Goal: Information Seeking & Learning: Learn about a topic

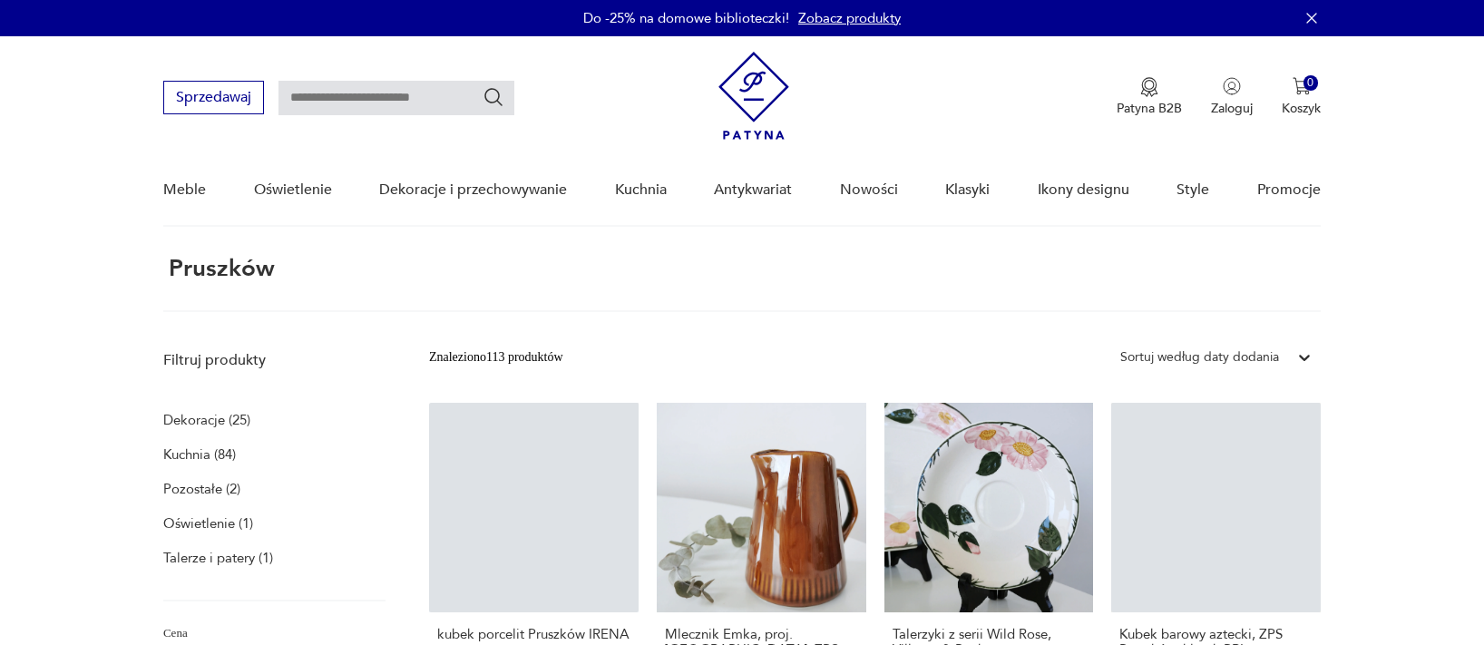
scroll to position [69, 0]
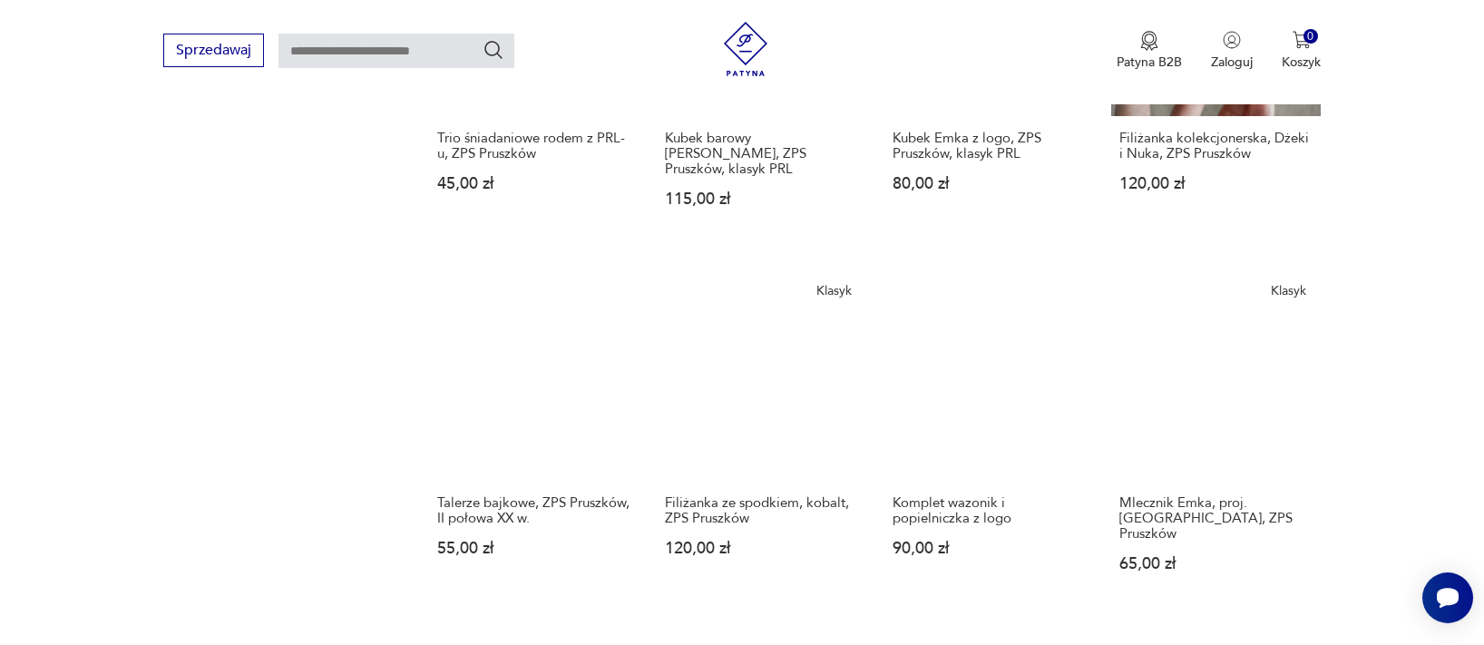
scroll to position [1338, 0]
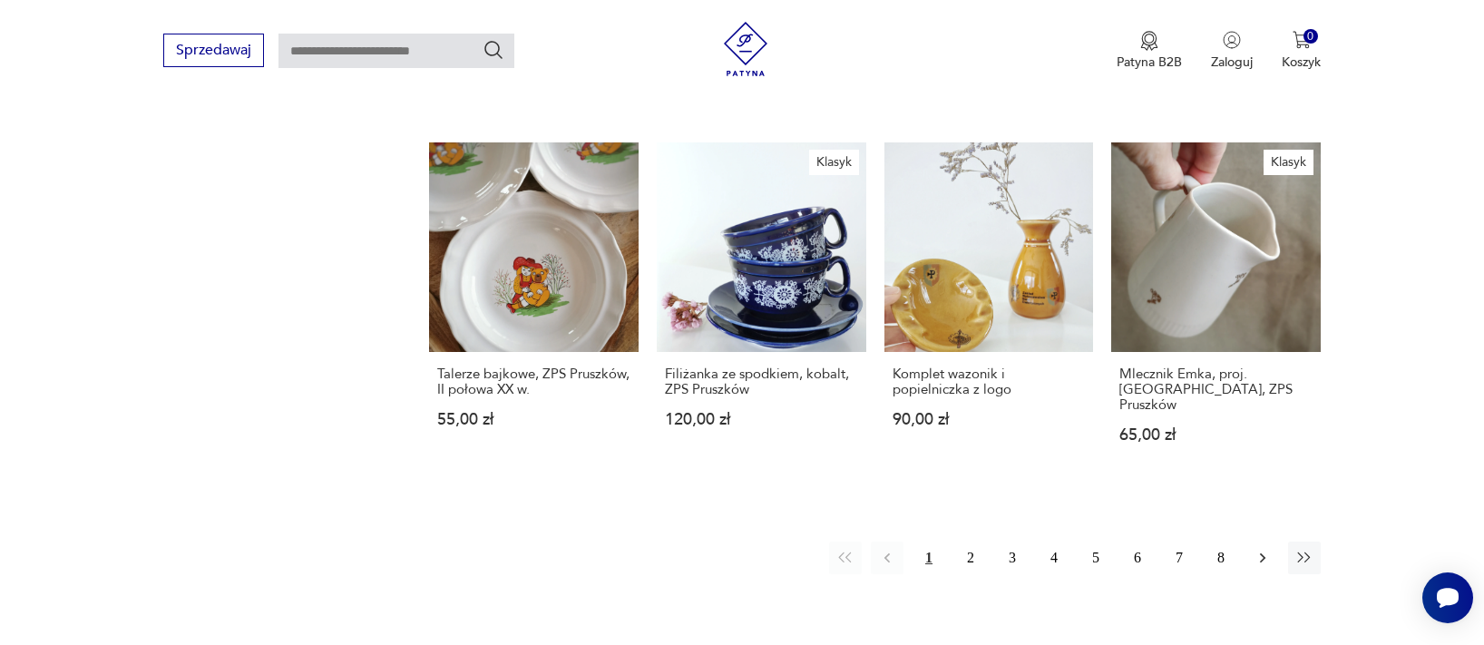
click at [1260, 553] on icon "button" at bounding box center [1262, 558] width 5 height 10
click at [1296, 549] on icon "button" at bounding box center [1305, 558] width 18 height 18
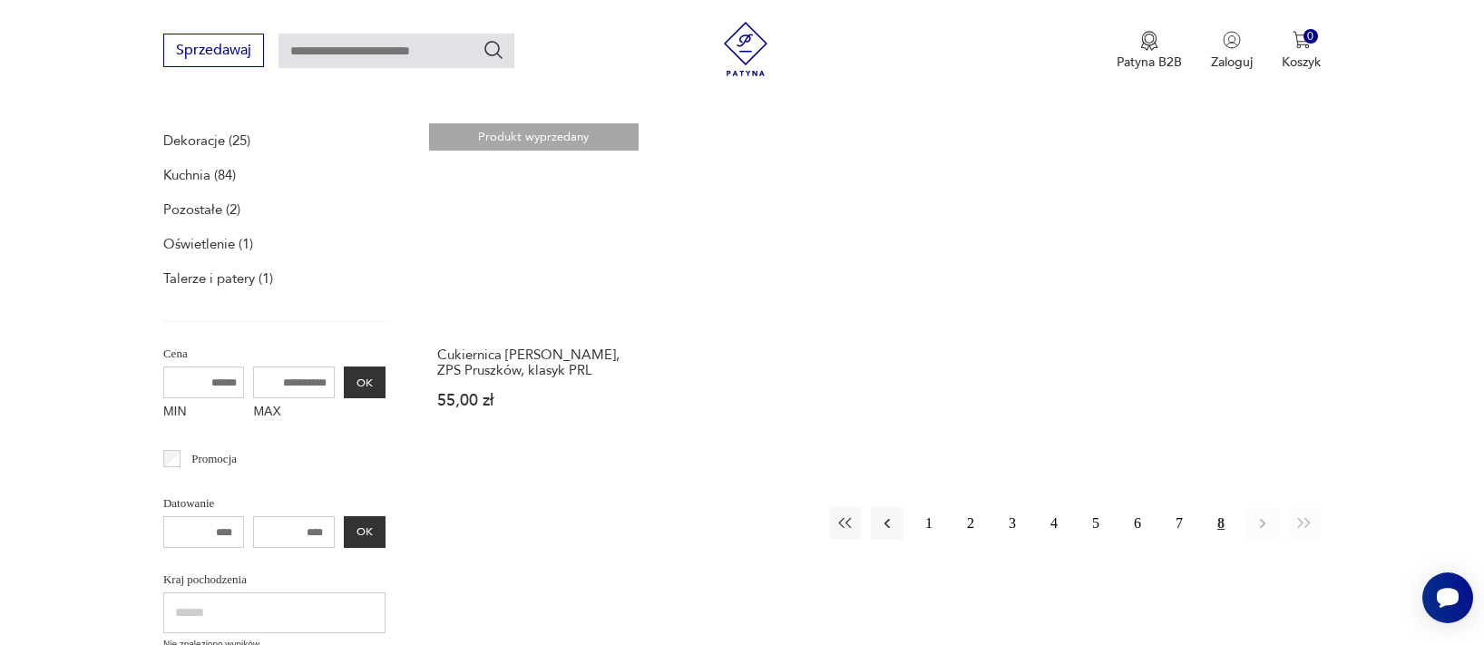
scroll to position [280, 0]
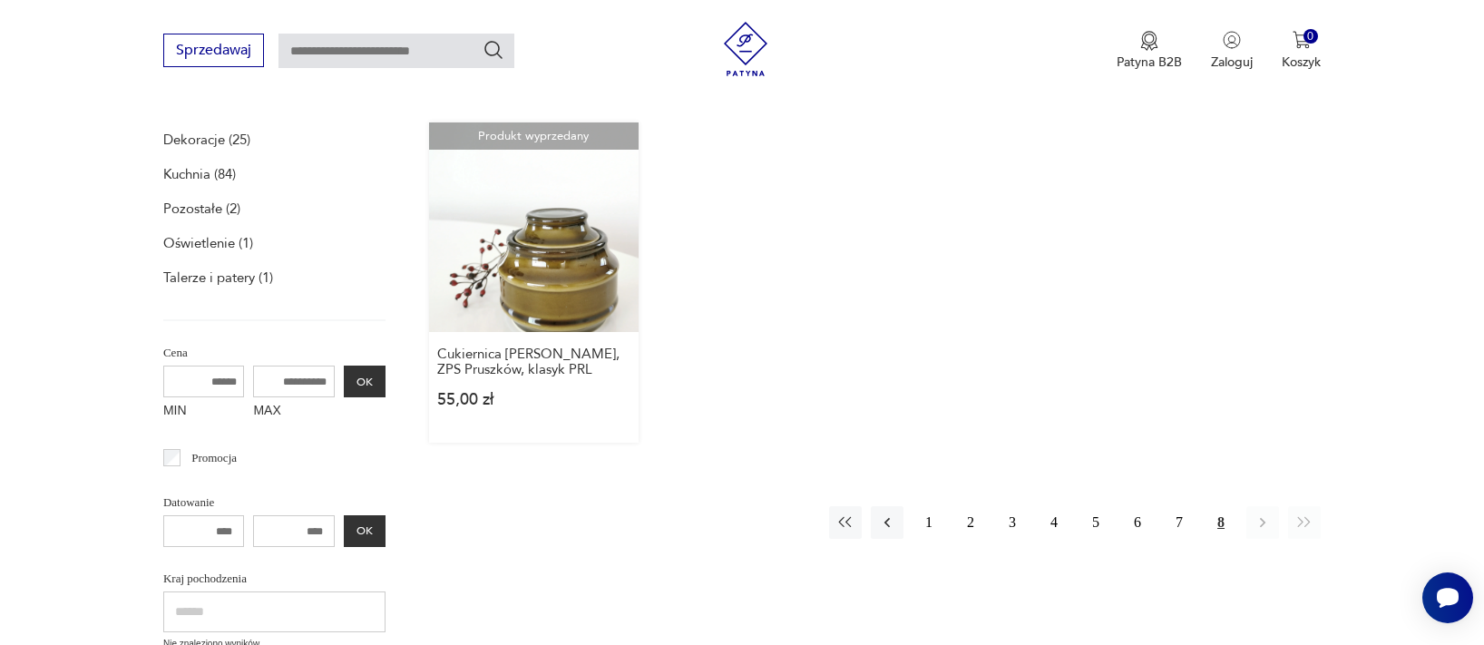
click at [549, 299] on link "Produkt wyprzedany Cukiernica [PERSON_NAME], ZPS Pruszków, klasyk PRL 55,00 zł" at bounding box center [534, 282] width 210 height 320
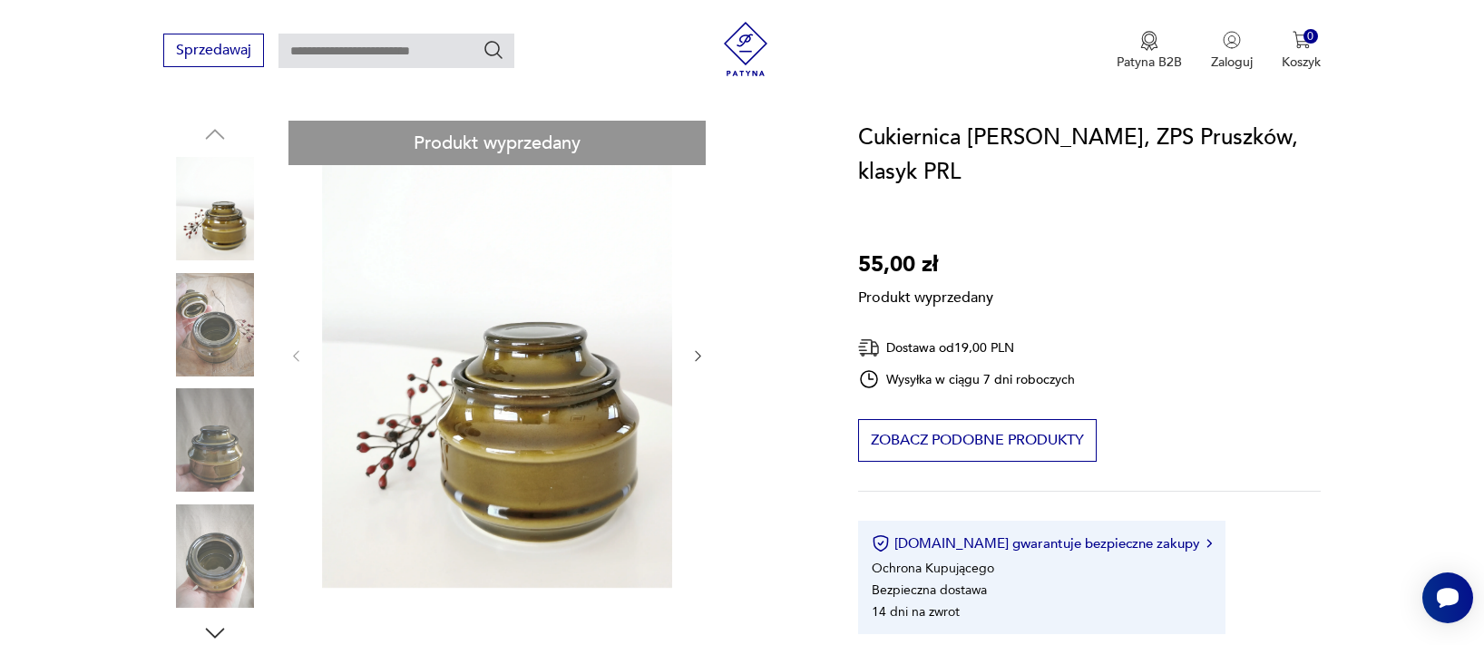
scroll to position [207, 0]
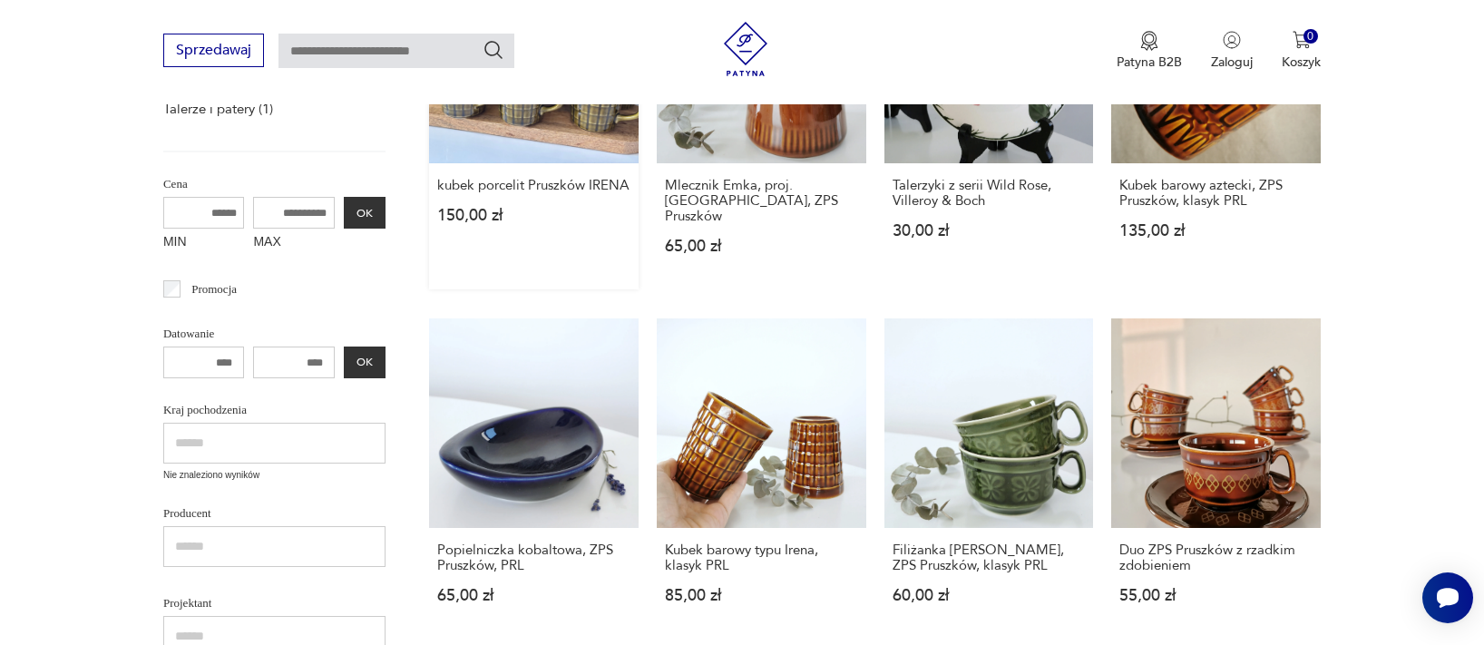
scroll to position [238, 0]
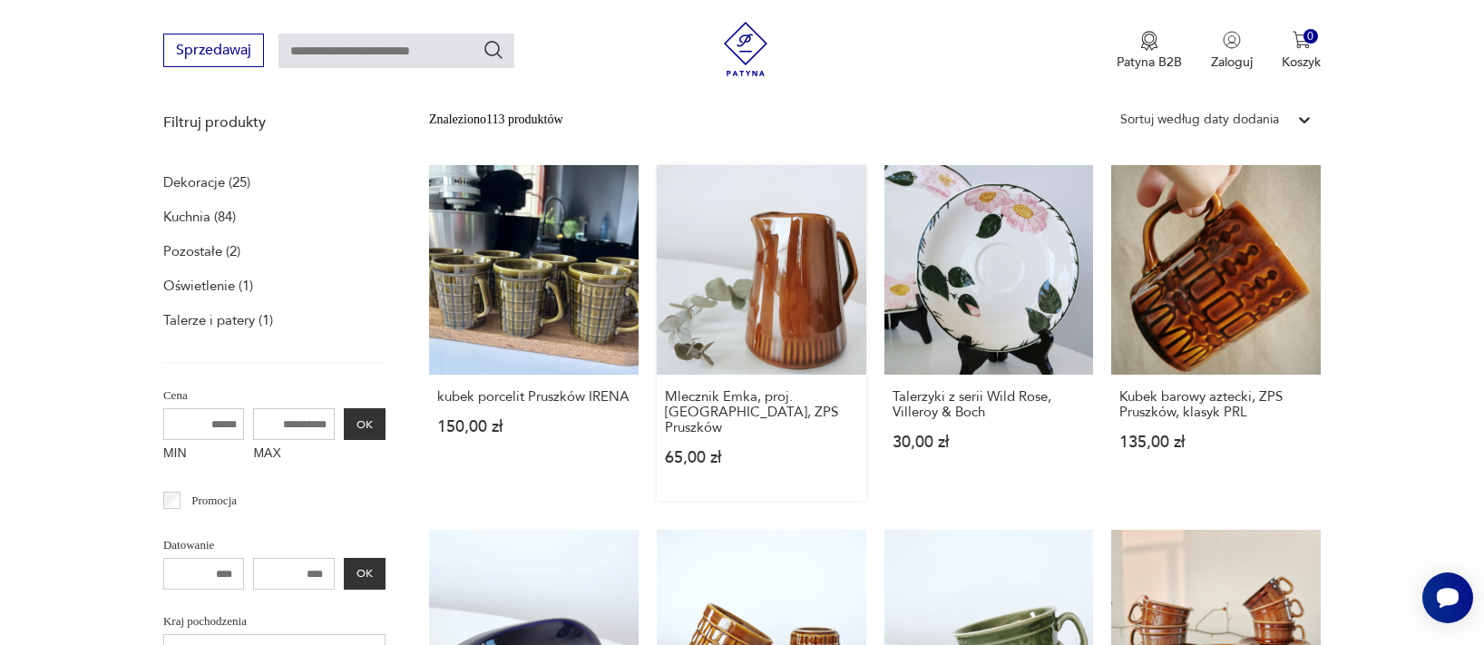
click at [752, 284] on link "Mlecznik Emka, proj. [PERSON_NAME], ZPS Pruszków 65,00 zł" at bounding box center [762, 333] width 210 height 336
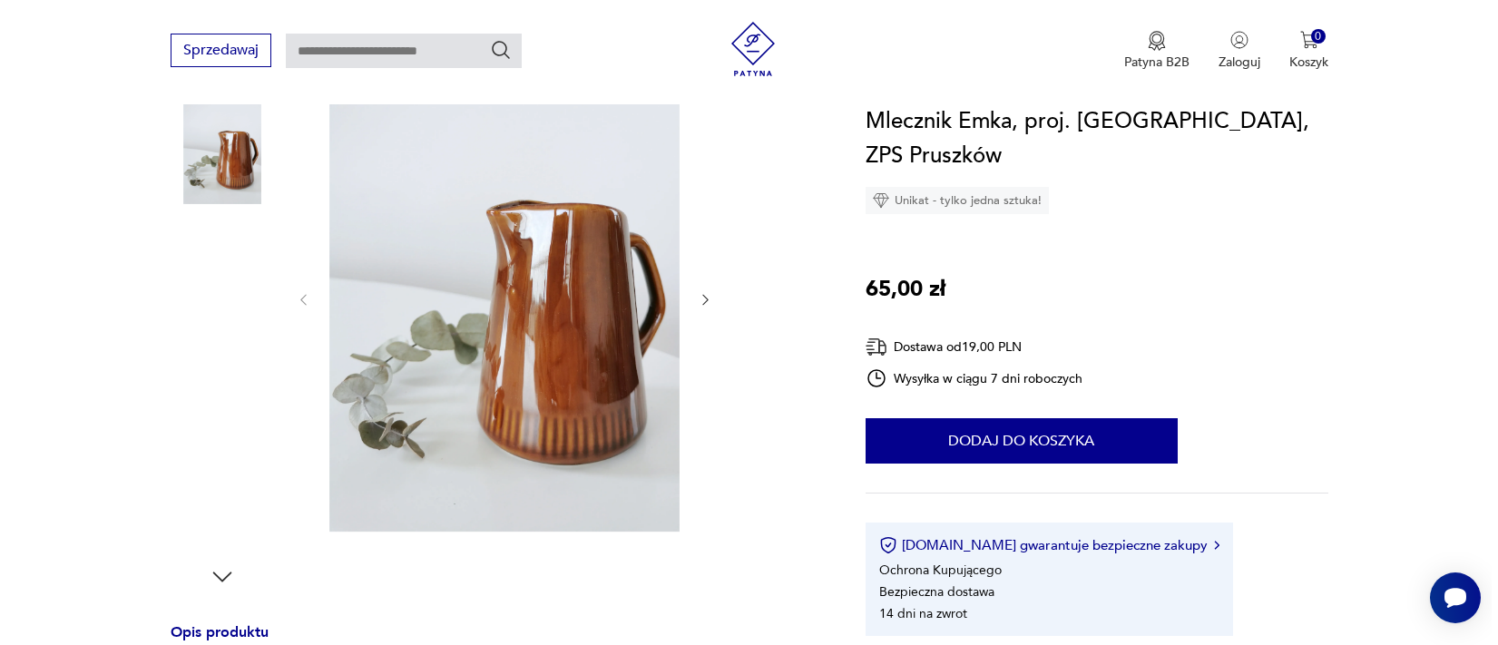
scroll to position [241, 0]
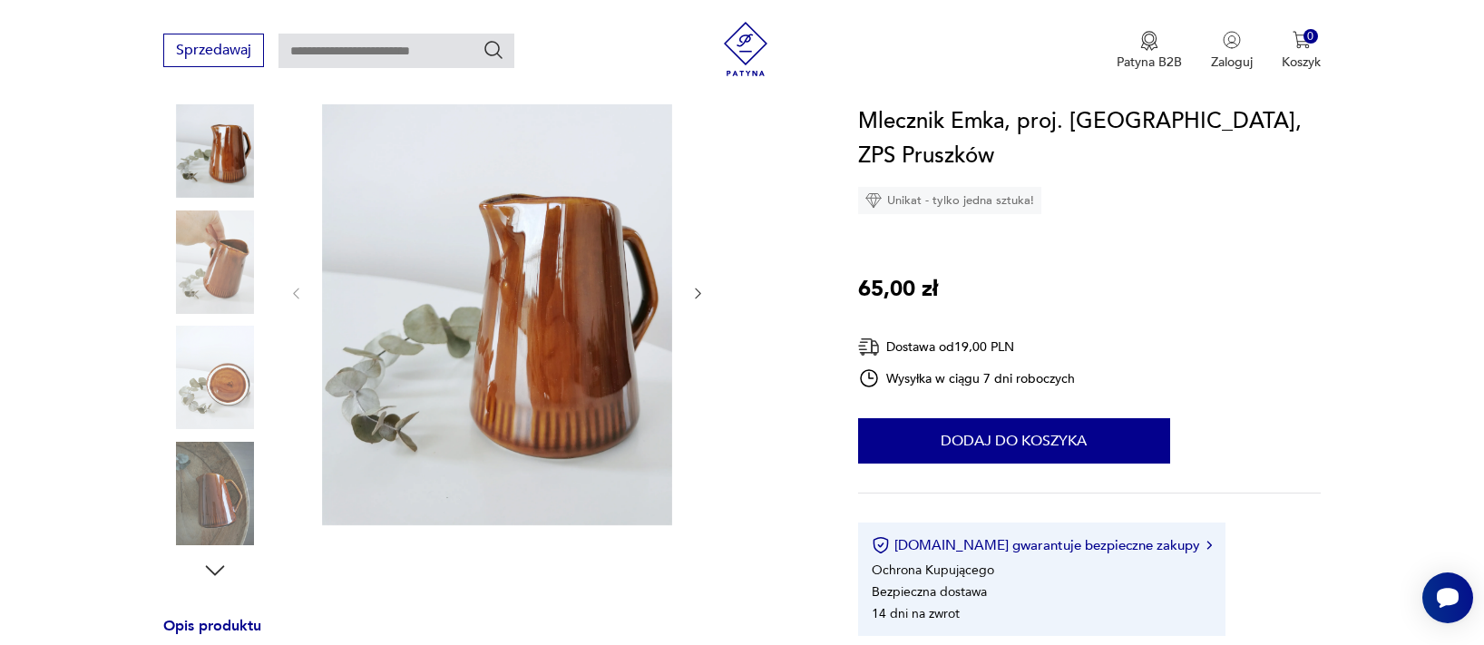
click at [229, 401] on img at bounding box center [214, 377] width 103 height 103
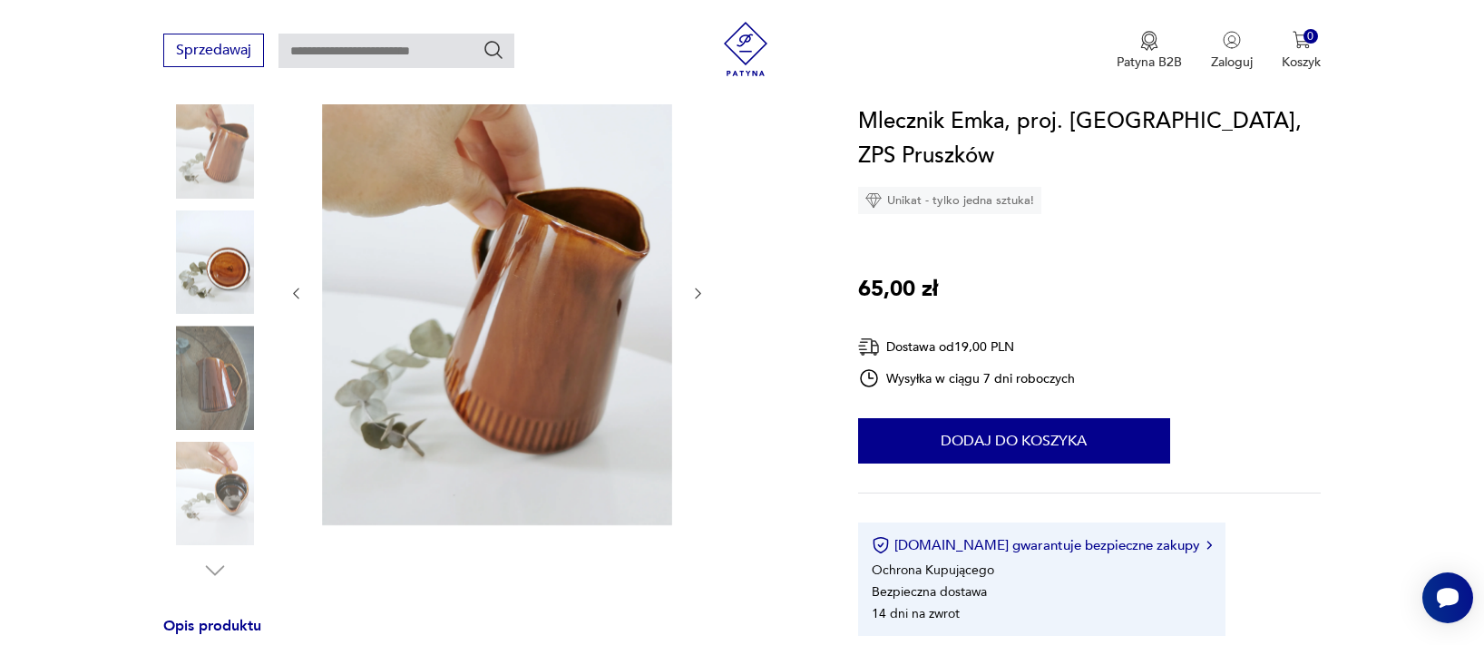
click at [219, 272] on img at bounding box center [214, 261] width 103 height 103
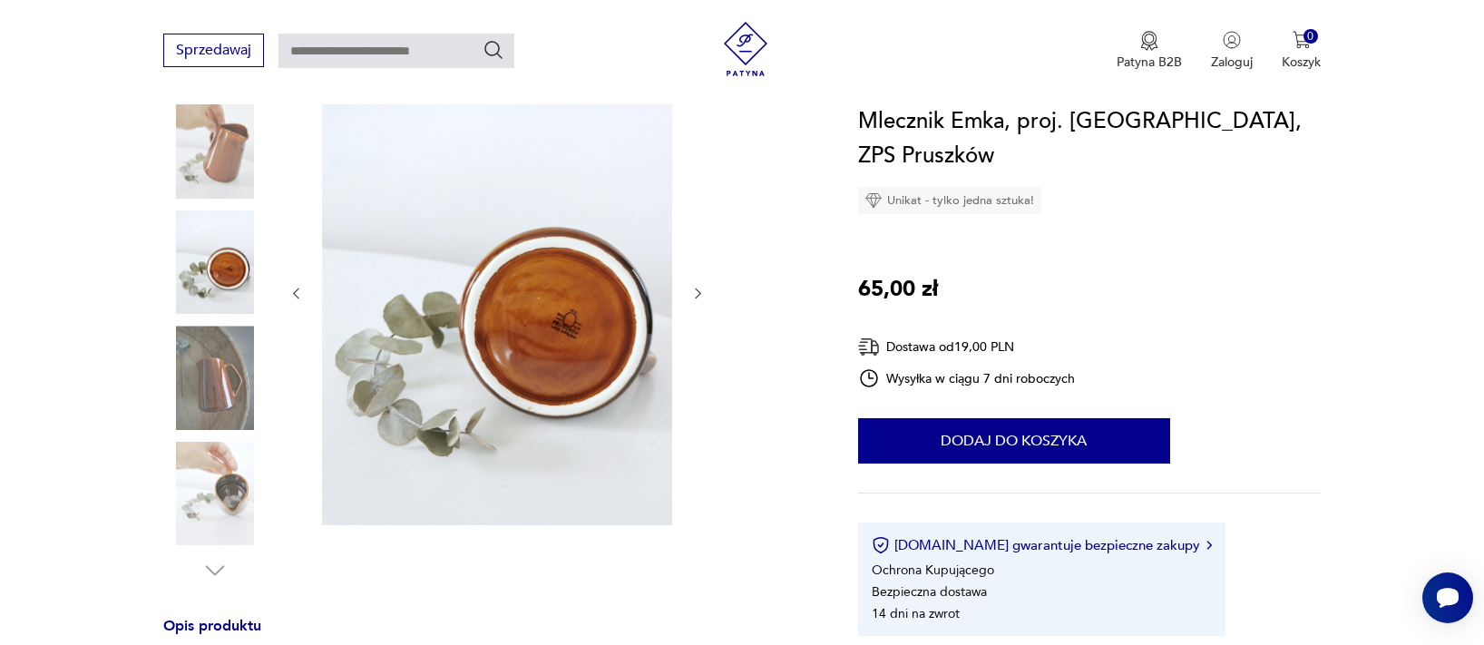
click at [596, 347] on img at bounding box center [497, 291] width 350 height 467
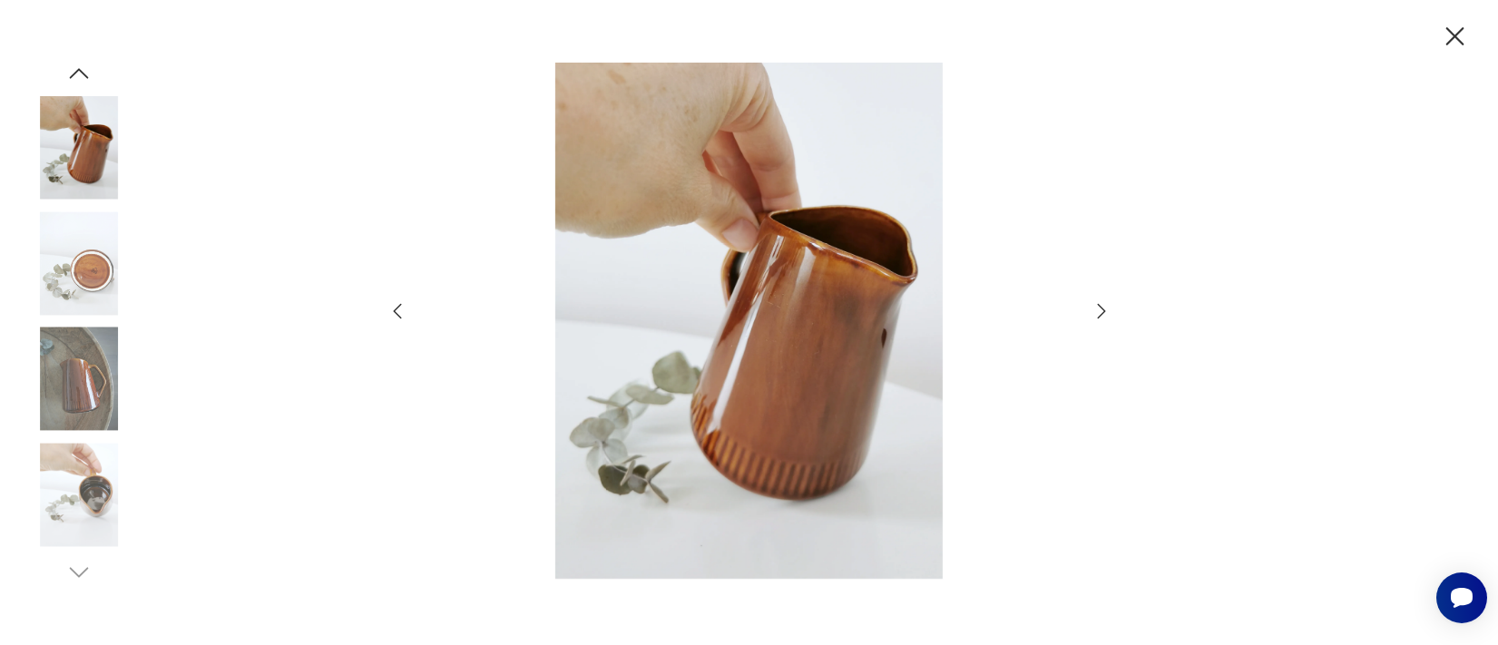
click at [396, 304] on icon "button" at bounding box center [397, 311] width 22 height 22
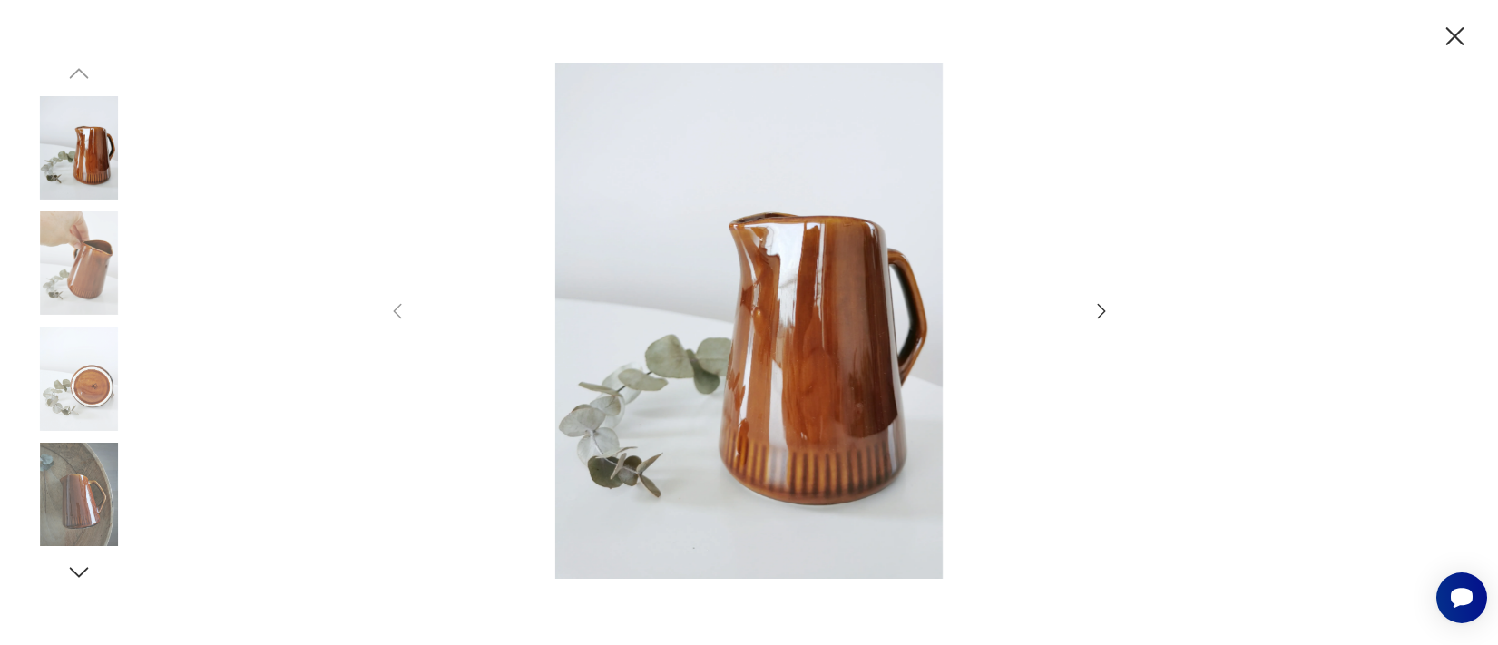
click at [1101, 306] on icon "button" at bounding box center [1102, 311] width 22 height 22
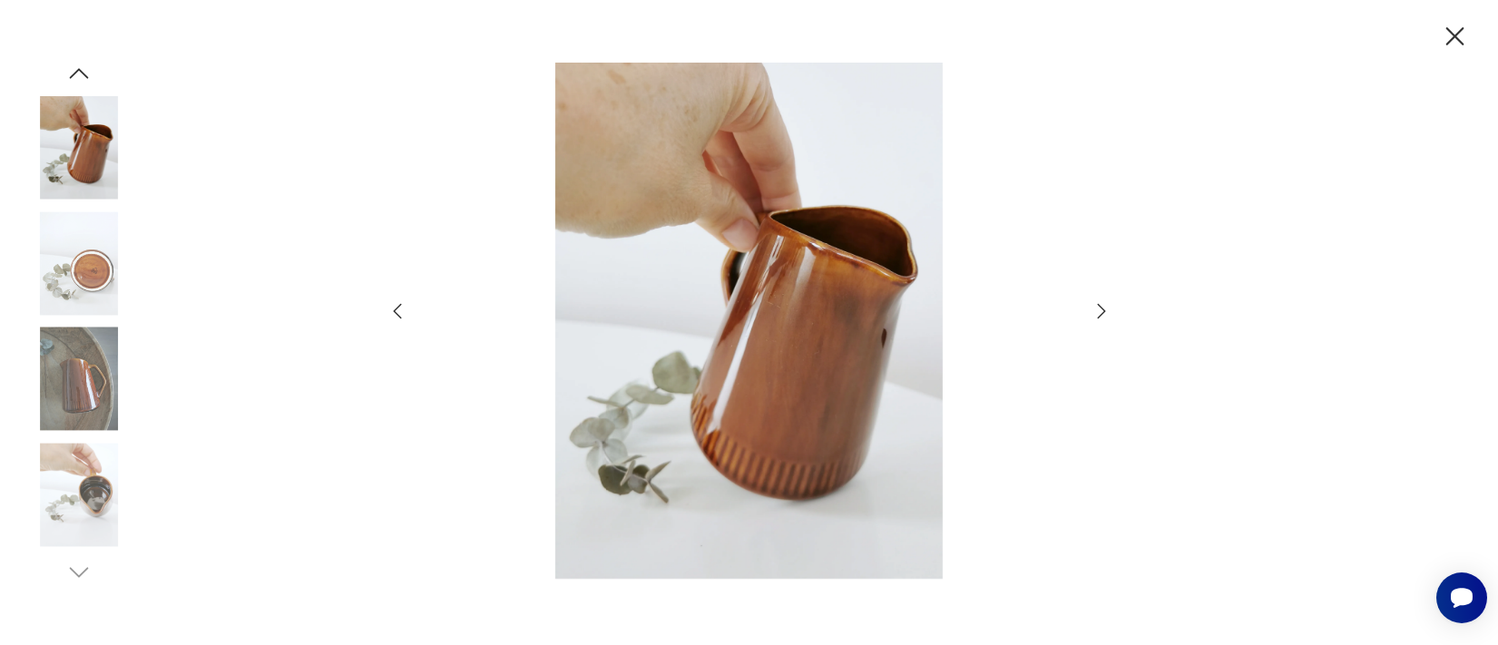
click at [1097, 305] on icon "button" at bounding box center [1101, 311] width 8 height 15
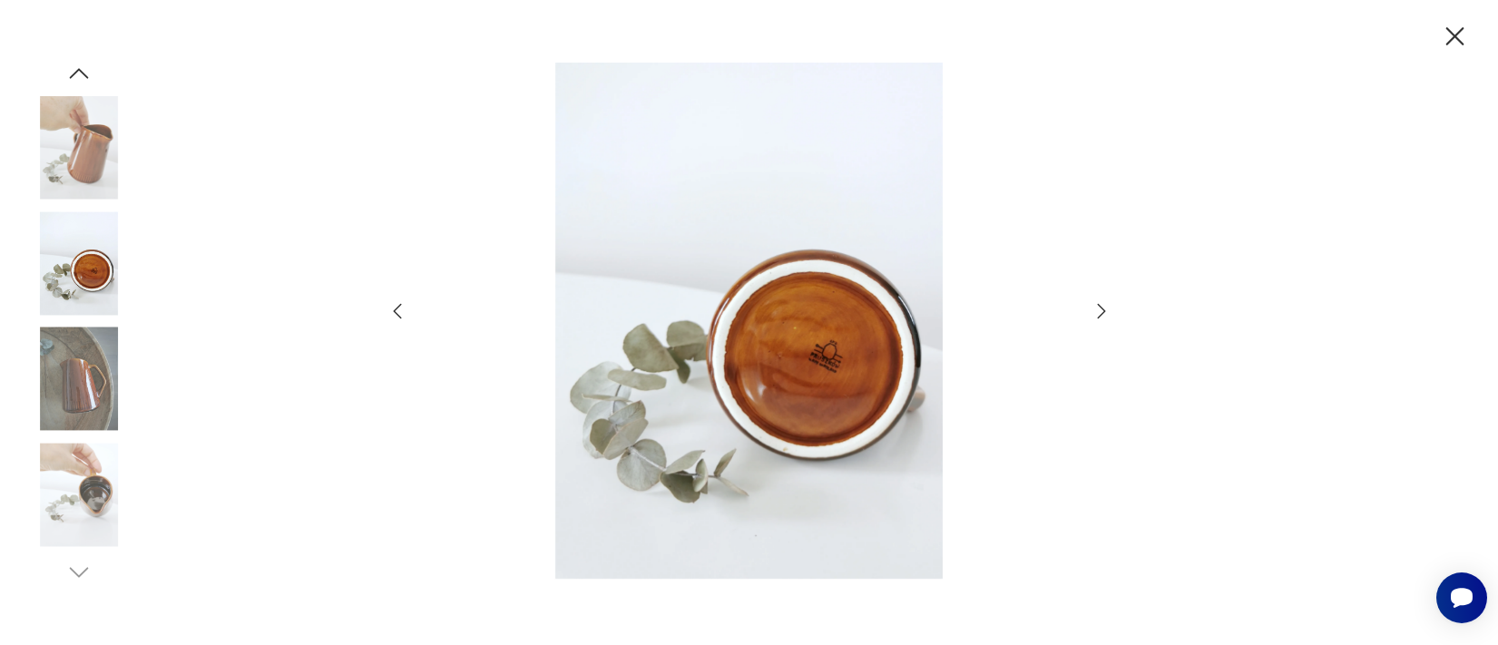
click at [1109, 307] on icon "button" at bounding box center [1102, 311] width 22 height 22
